Goal: Task Accomplishment & Management: Manage account settings

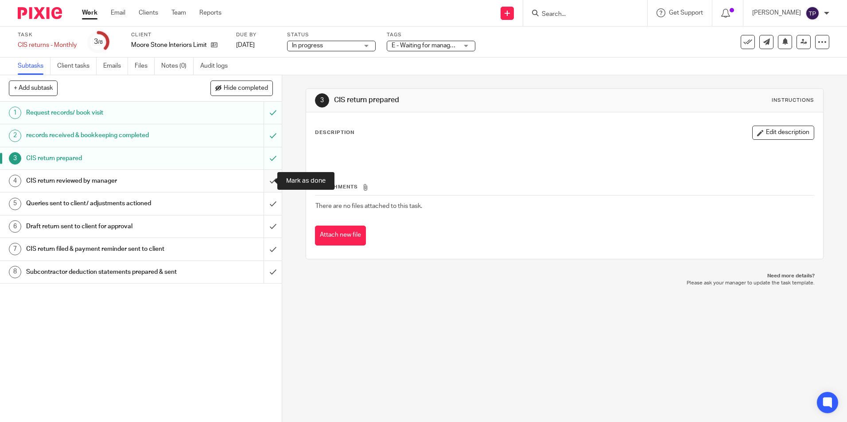
click at [264, 175] on input "submit" at bounding box center [141, 181] width 282 height 22
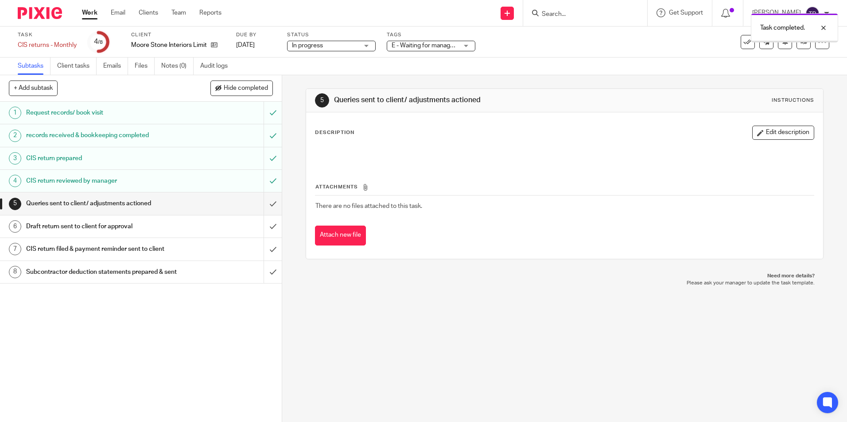
click at [800, 43] on link at bounding box center [803, 42] width 14 height 14
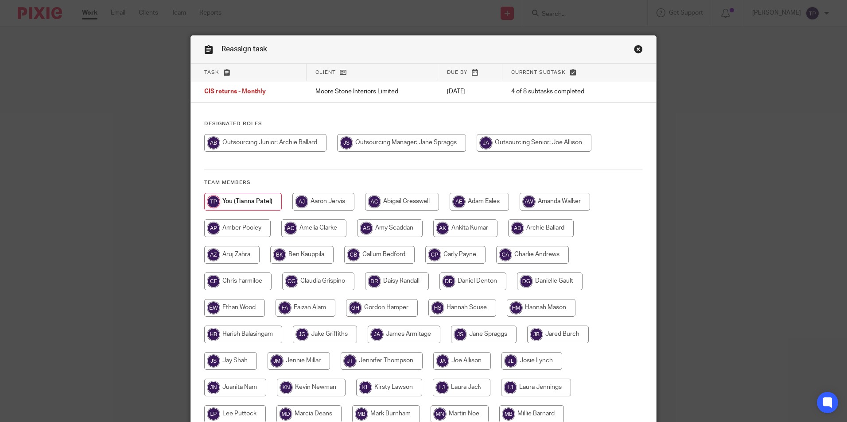
click at [553, 143] on input "radio" at bounding box center [533, 143] width 115 height 18
radio input "true"
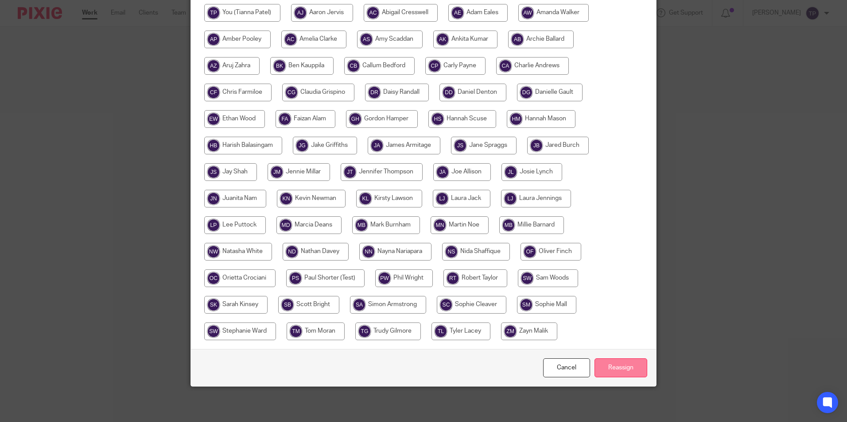
click at [609, 371] on input "Reassign" at bounding box center [620, 368] width 53 height 19
